Goal: Navigation & Orientation: Find specific page/section

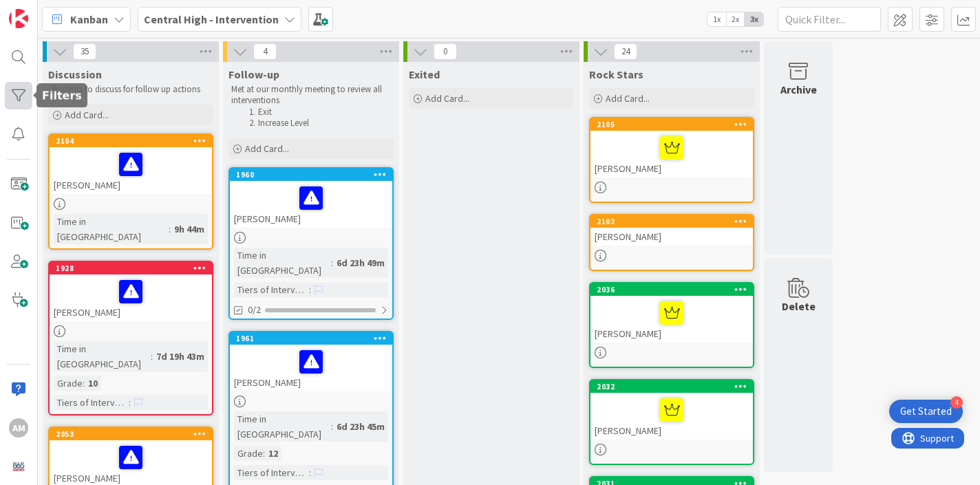
click at [19, 96] on div at bounding box center [19, 96] width 28 height 28
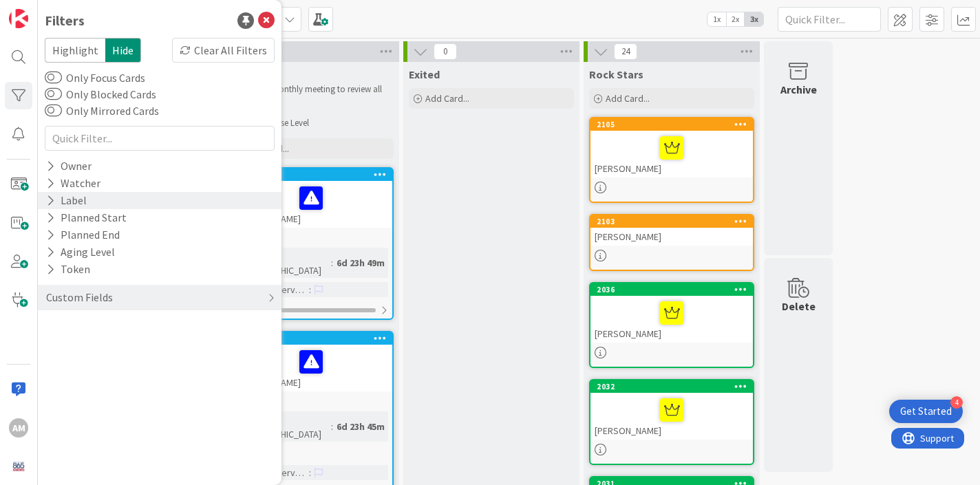
click at [56, 202] on div "Label" at bounding box center [66, 200] width 43 height 17
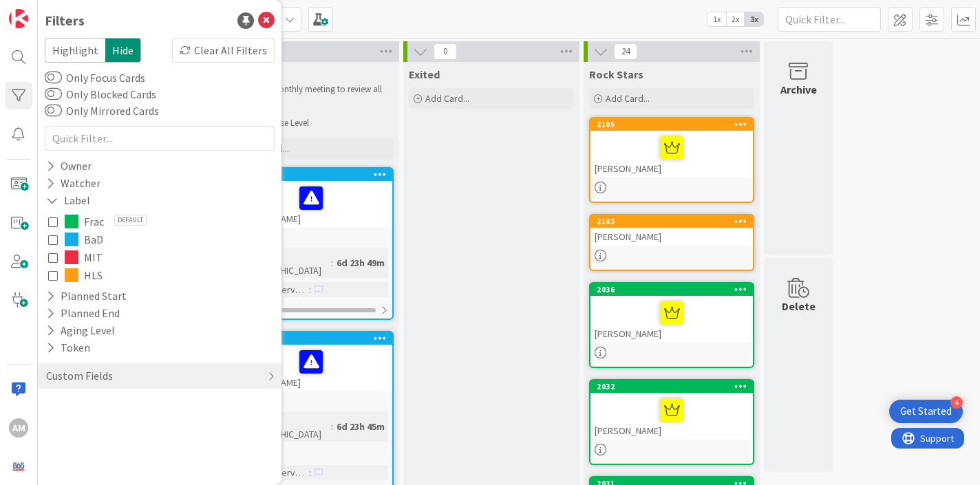
click at [53, 277] on icon at bounding box center [53, 275] width 10 height 10
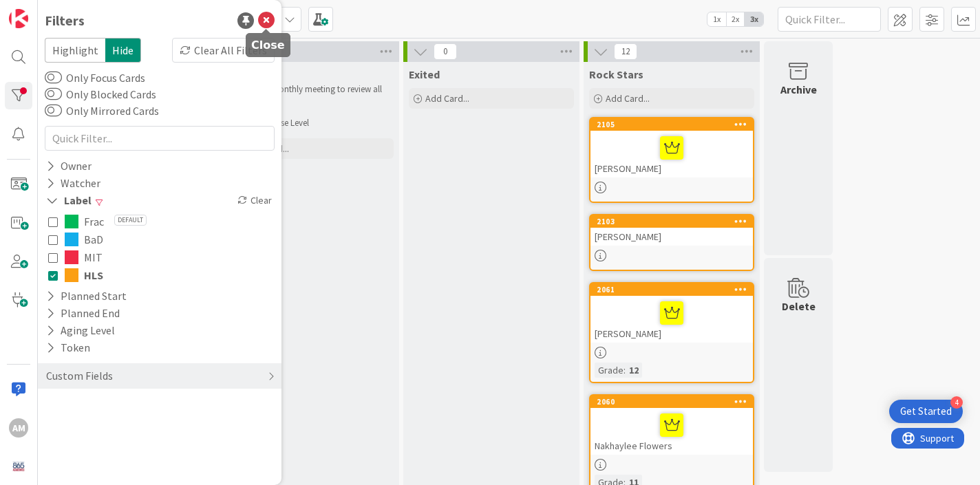
click at [269, 25] on icon at bounding box center [266, 20] width 17 height 17
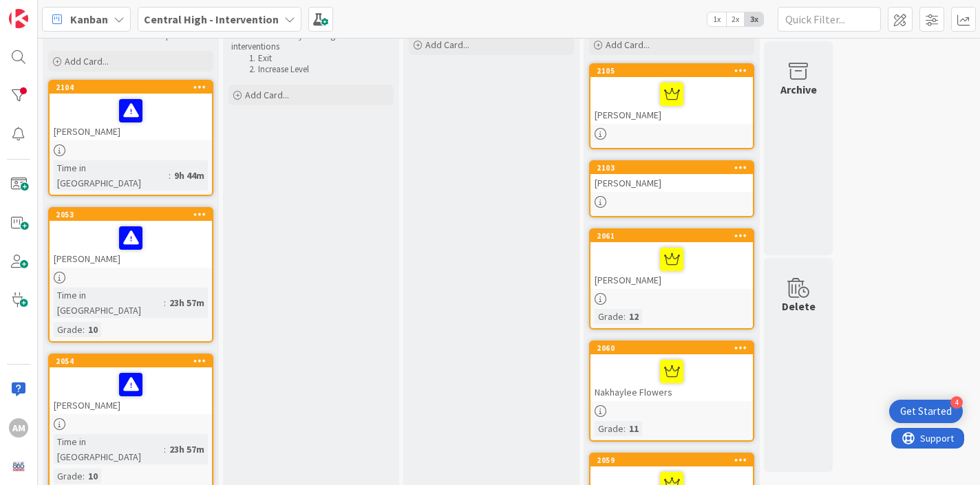
scroll to position [64, 0]
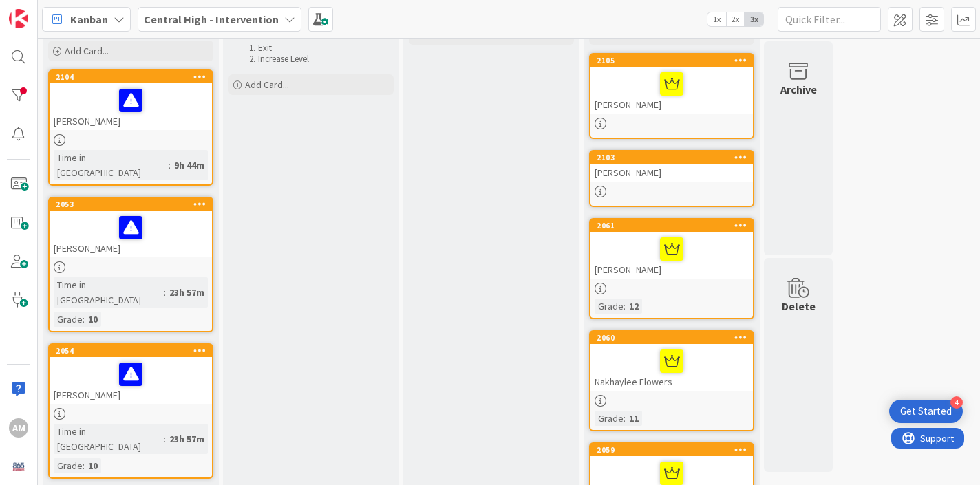
click at [643, 103] on div "[PERSON_NAME]" at bounding box center [671, 90] width 162 height 47
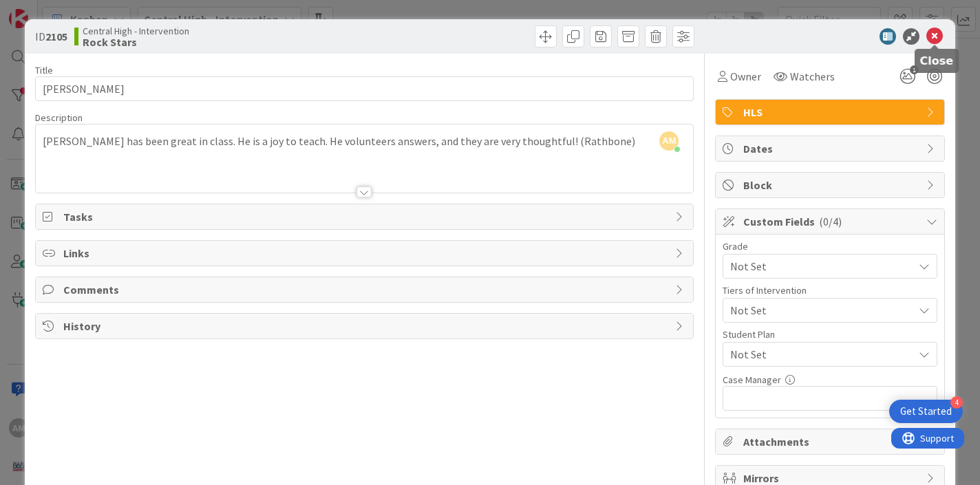
click at [937, 33] on icon at bounding box center [934, 36] width 17 height 17
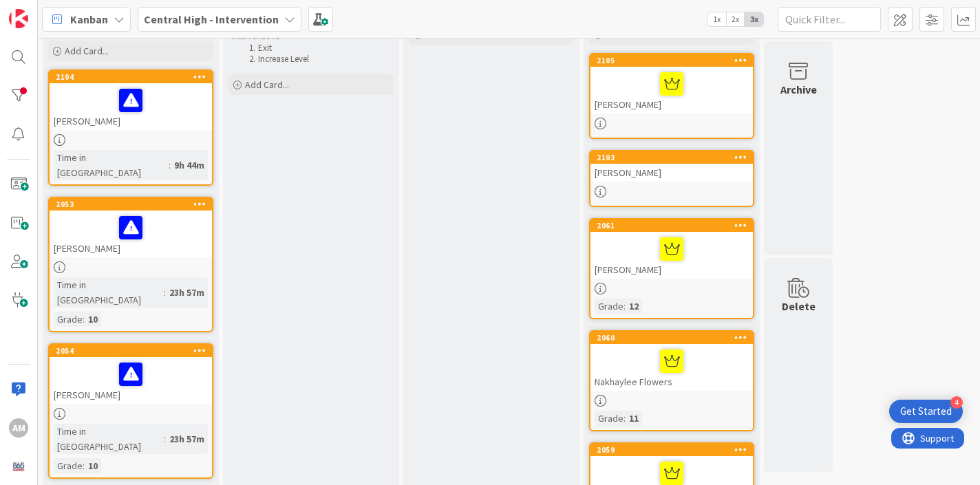
click at [677, 178] on div "[PERSON_NAME]" at bounding box center [671, 173] width 162 height 18
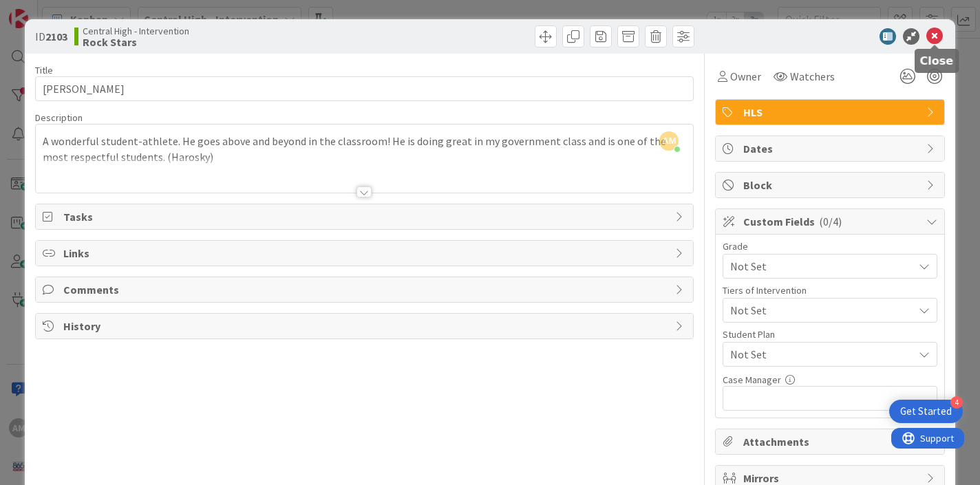
click at [932, 35] on icon at bounding box center [934, 36] width 17 height 17
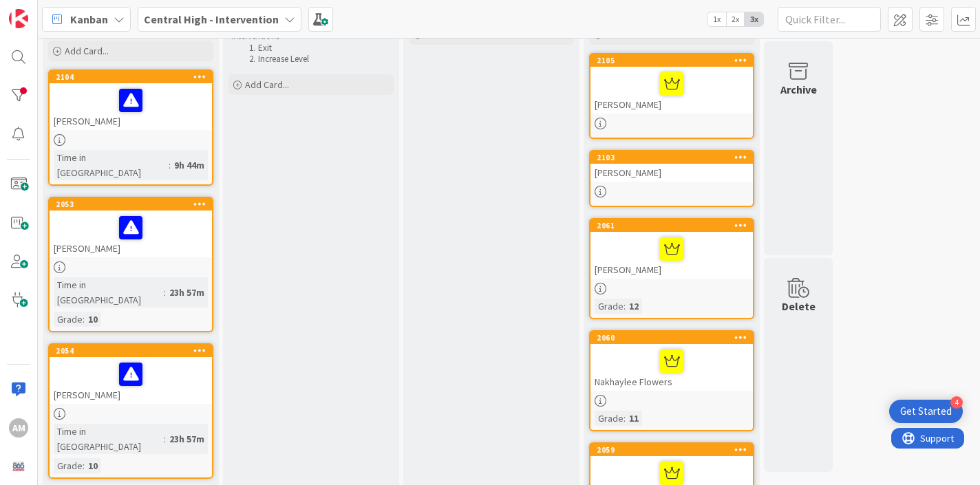
click at [707, 276] on div "[PERSON_NAME]" at bounding box center [671, 255] width 162 height 47
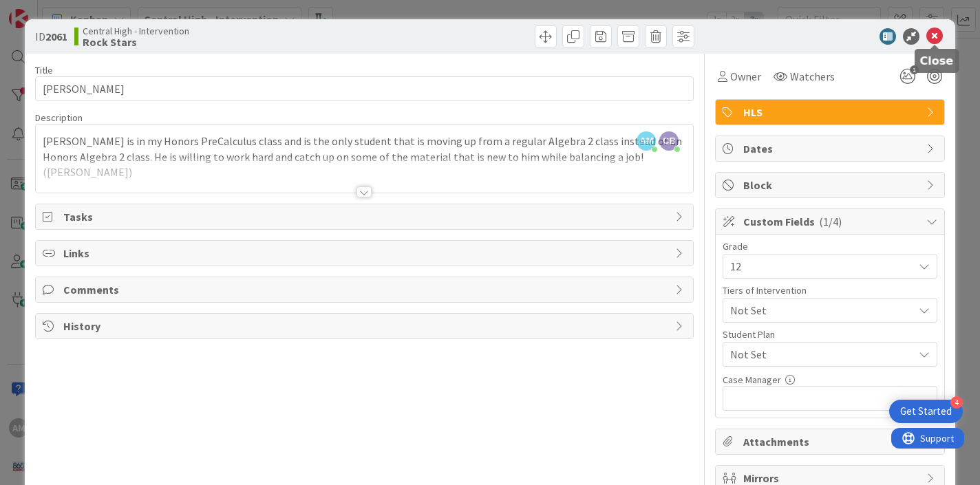
click at [937, 38] on icon at bounding box center [934, 36] width 17 height 17
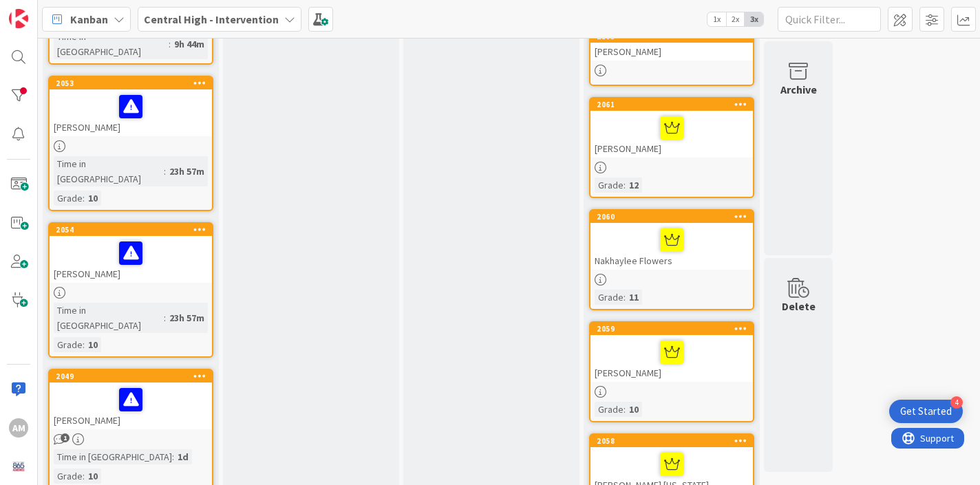
click at [655, 282] on div at bounding box center [671, 280] width 162 height 12
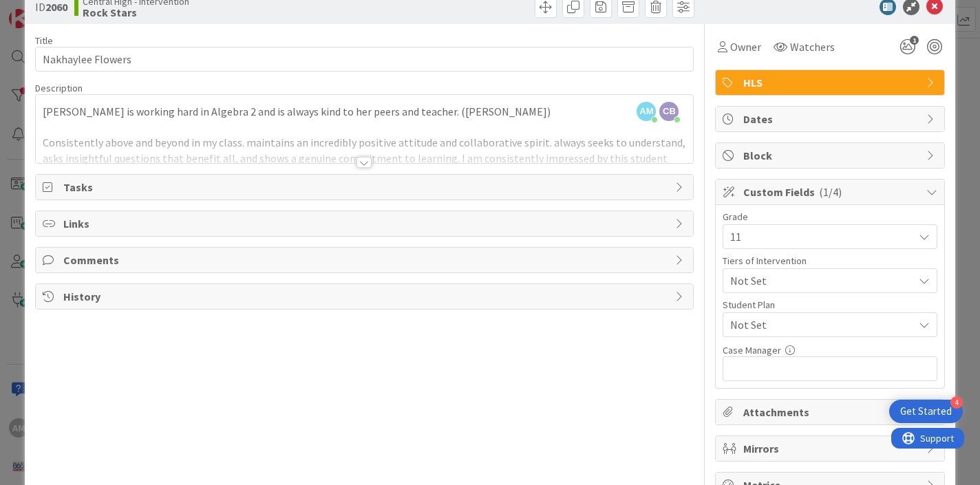
scroll to position [12, 0]
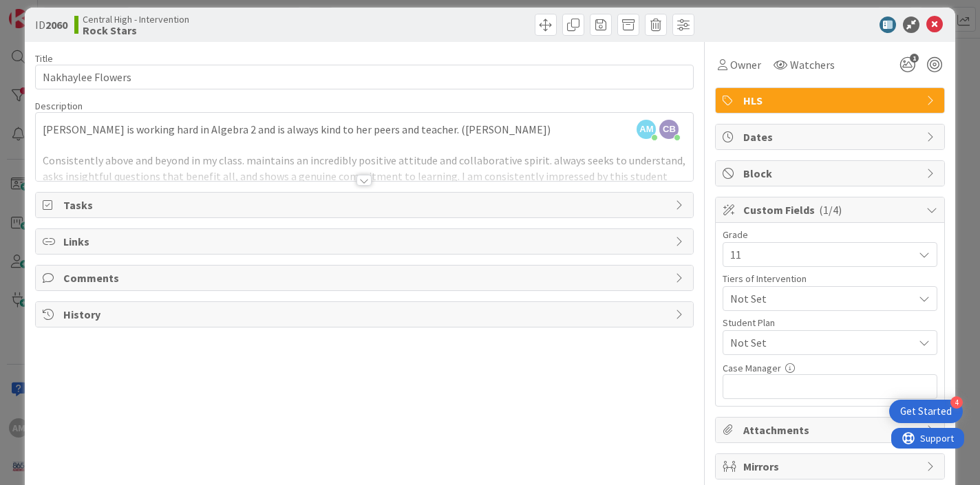
click at [363, 178] on div at bounding box center [363, 180] width 15 height 11
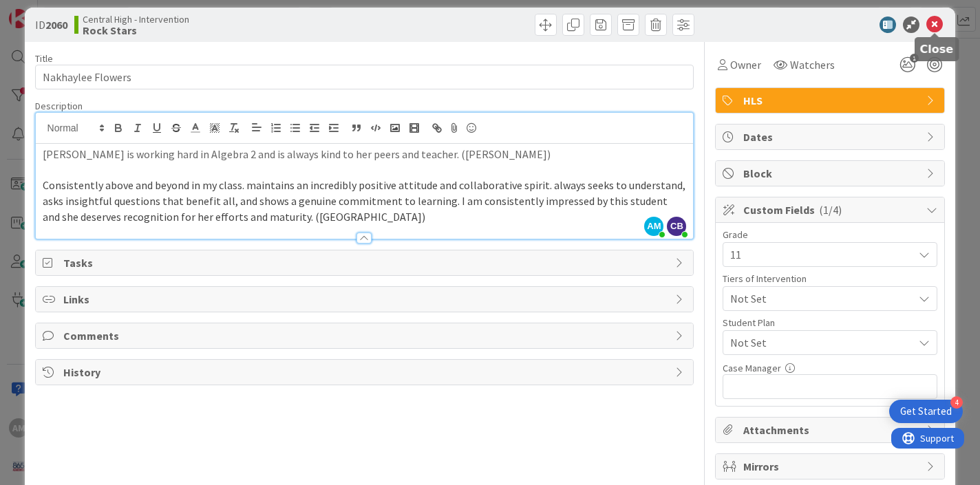
click at [939, 23] on icon at bounding box center [934, 25] width 17 height 17
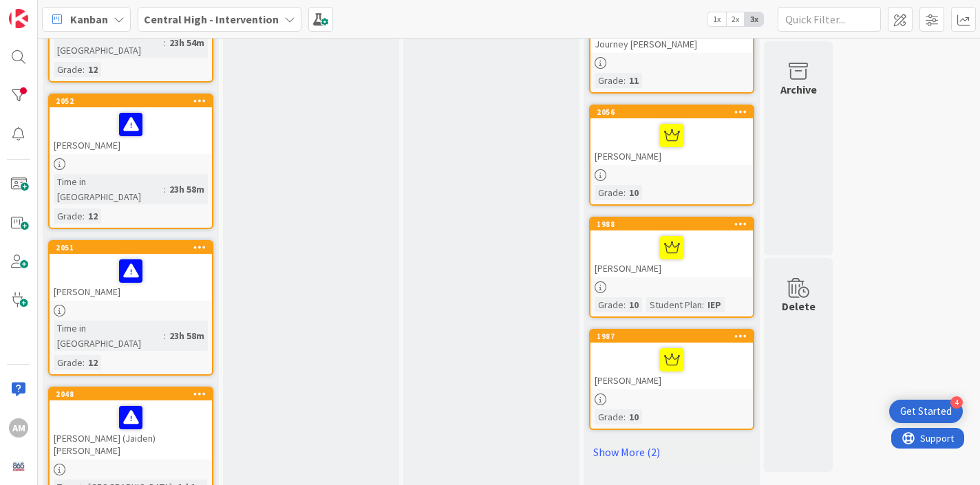
scroll to position [780, 0]
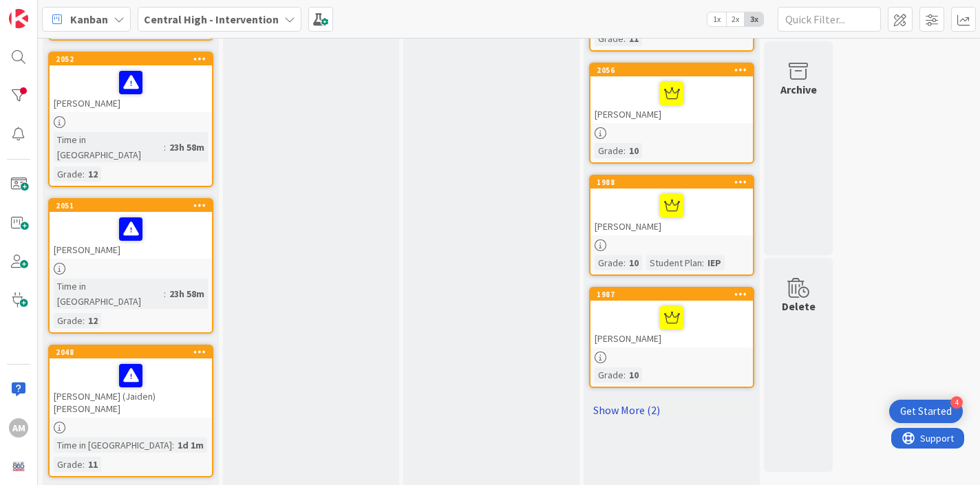
click at [628, 407] on link "Show More (2)" at bounding box center [671, 410] width 165 height 22
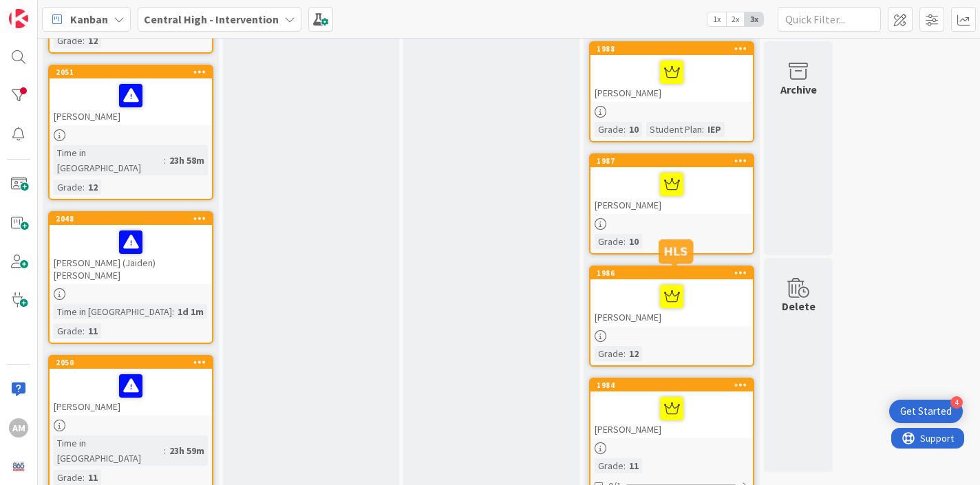
scroll to position [976, 0]
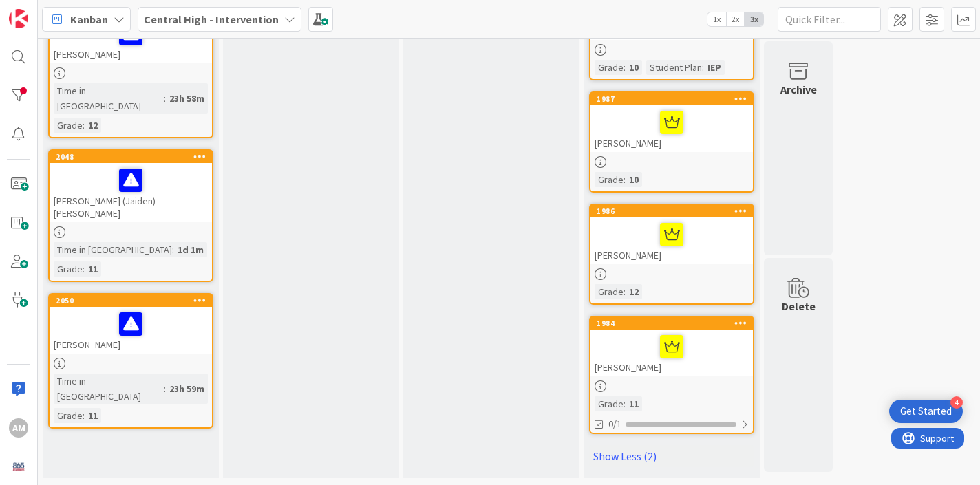
click at [640, 257] on div "[PERSON_NAME]" at bounding box center [671, 240] width 162 height 47
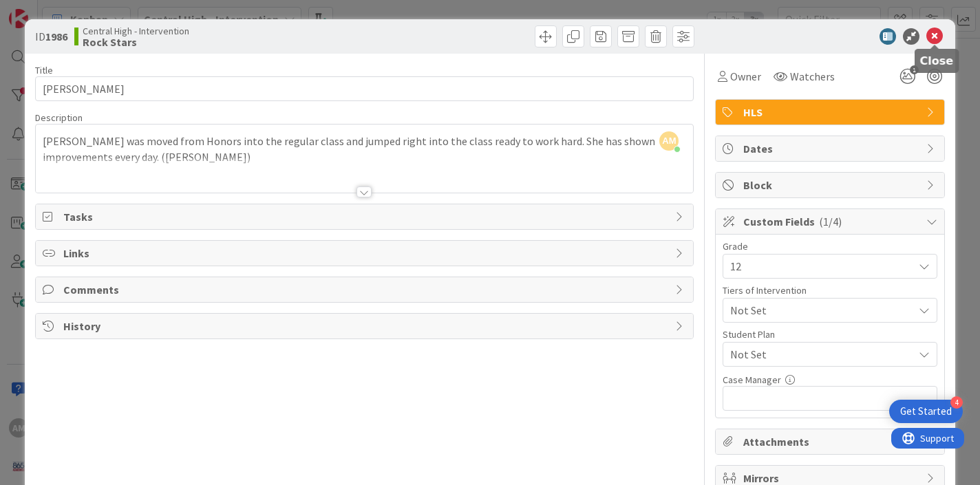
click at [934, 38] on icon at bounding box center [934, 36] width 17 height 17
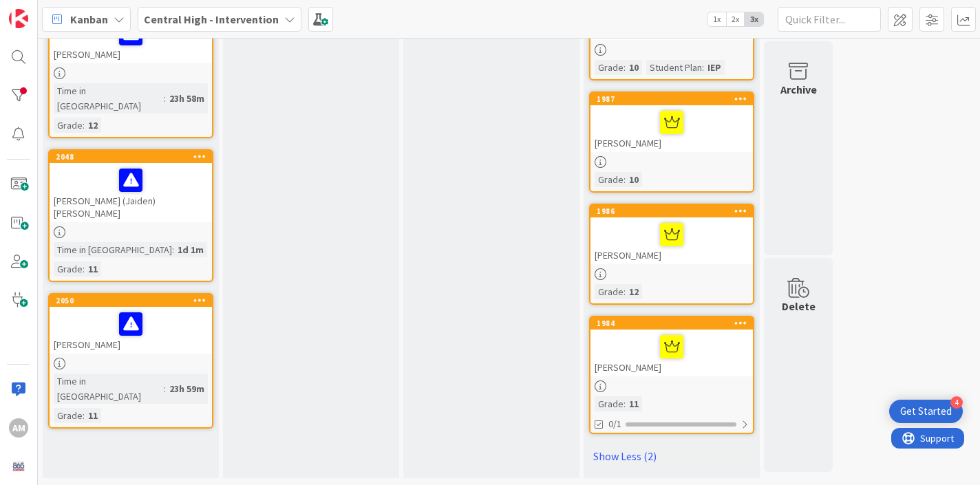
click at [639, 361] on div at bounding box center [672, 346] width 154 height 29
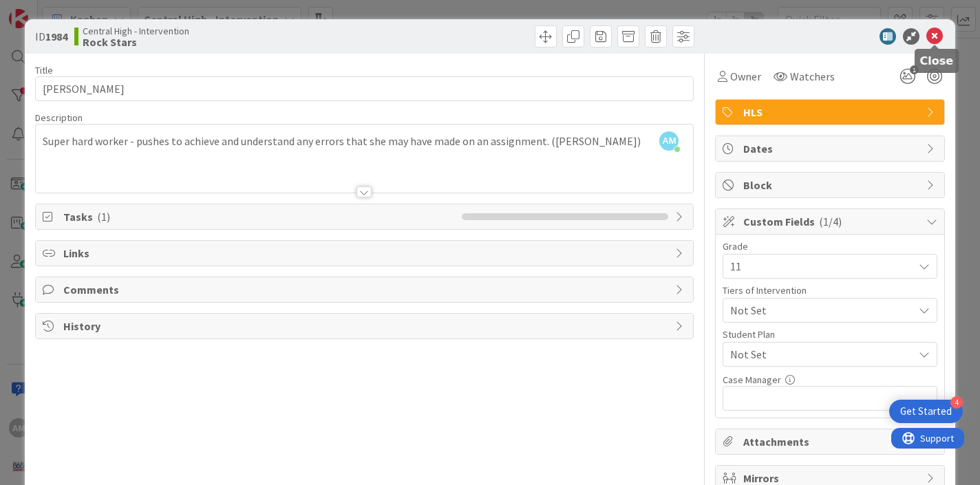
click at [930, 34] on icon at bounding box center [934, 36] width 17 height 17
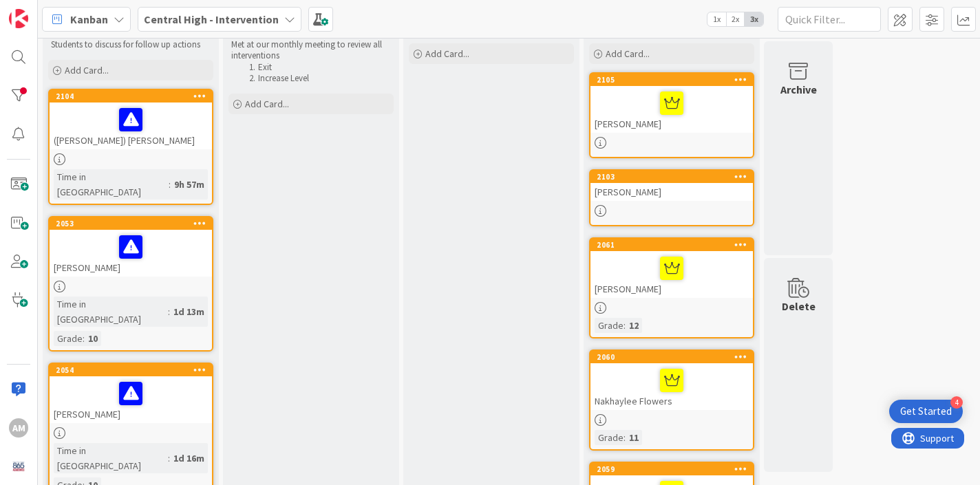
scroll to position [43, 0]
